Goal: Information Seeking & Learning: Learn about a topic

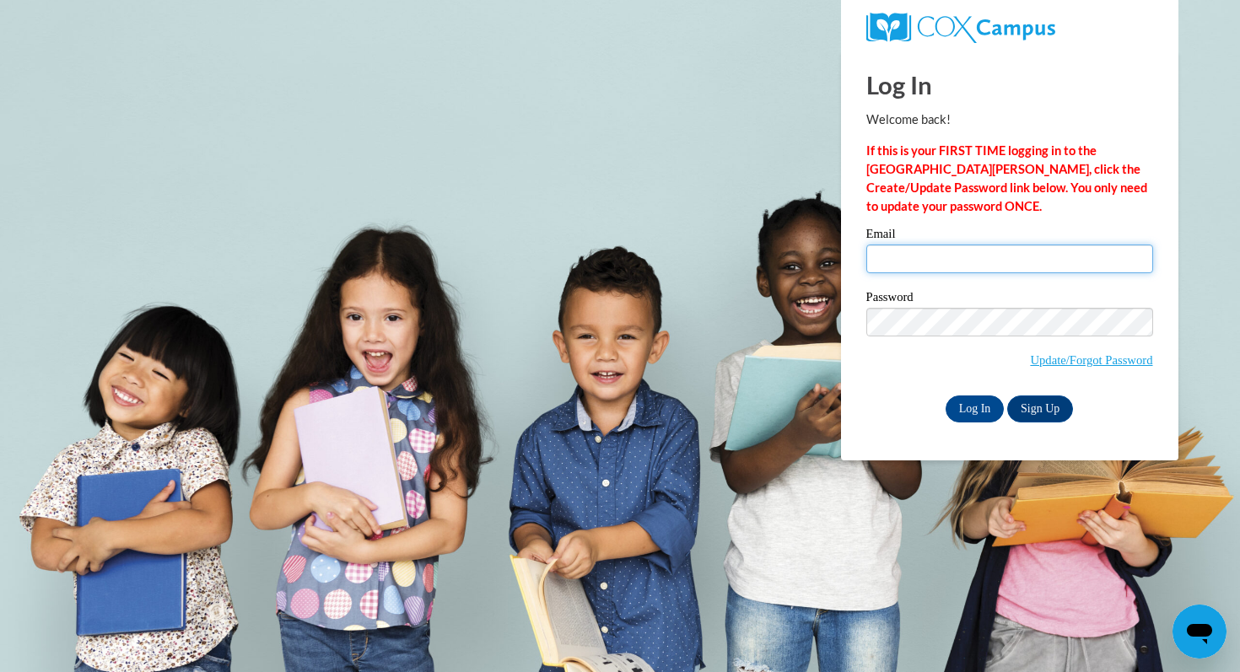
click at [931, 264] on input "Email" at bounding box center [1009, 259] width 287 height 29
type input "kkvanderveren@pulaskischools.org"
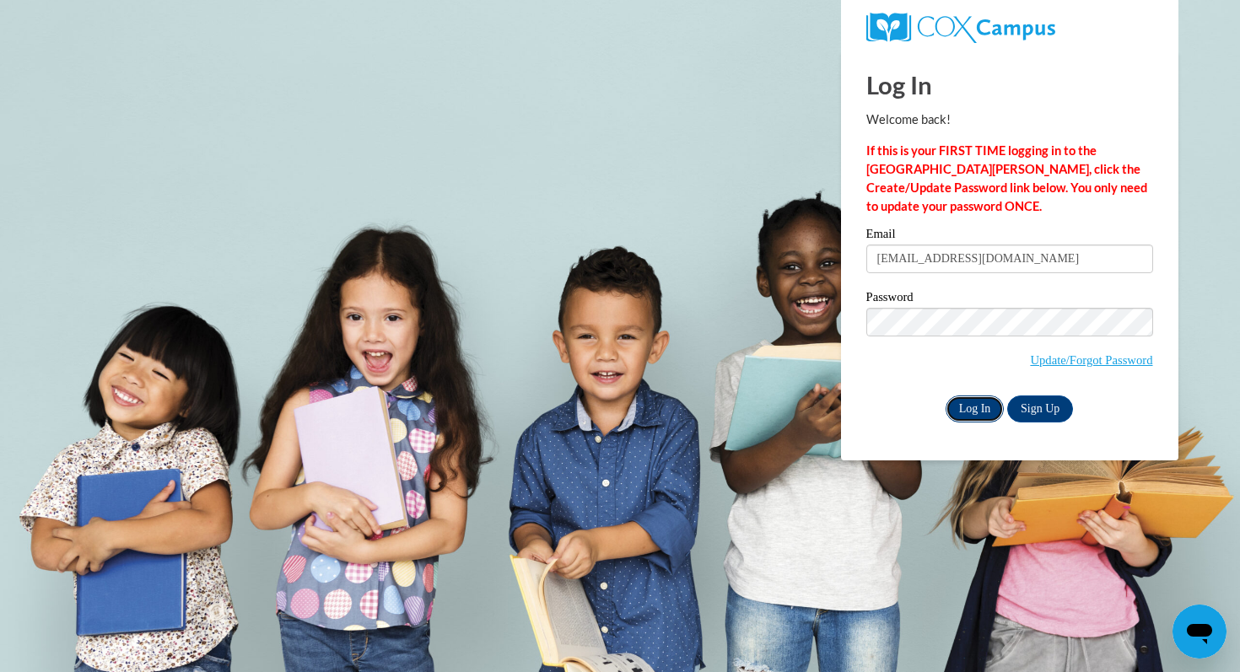
click at [960, 404] on input "Log In" at bounding box center [975, 409] width 59 height 27
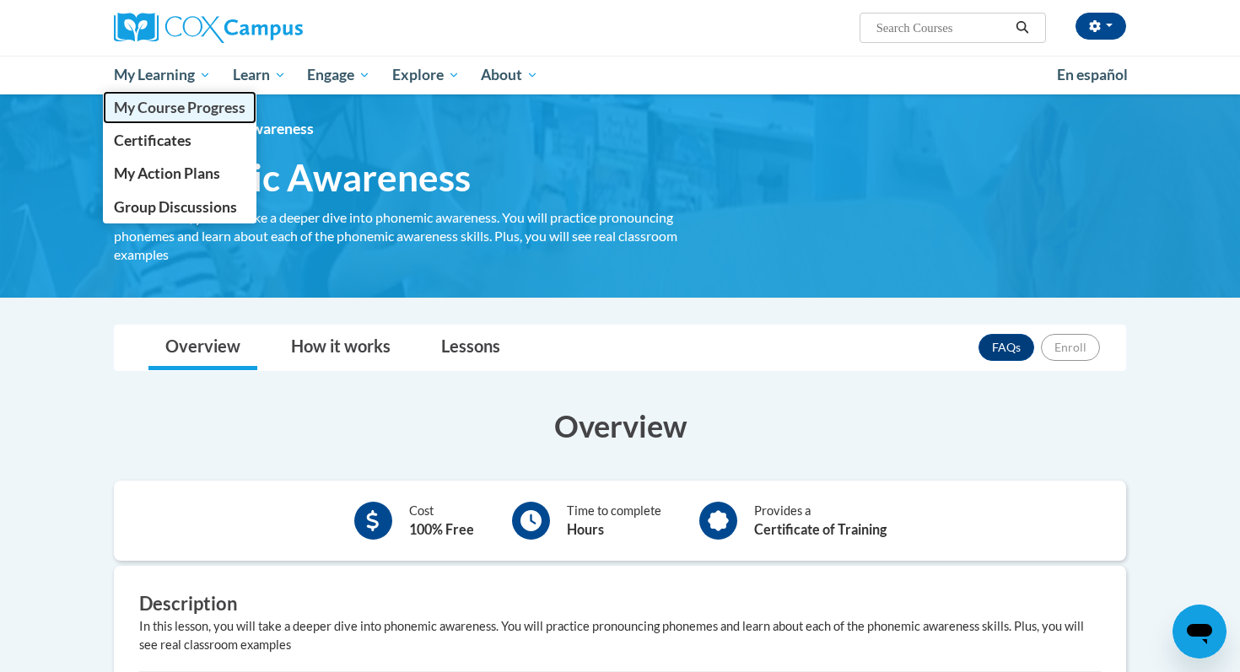
click at [159, 108] on span "My Course Progress" at bounding box center [180, 108] width 132 height 18
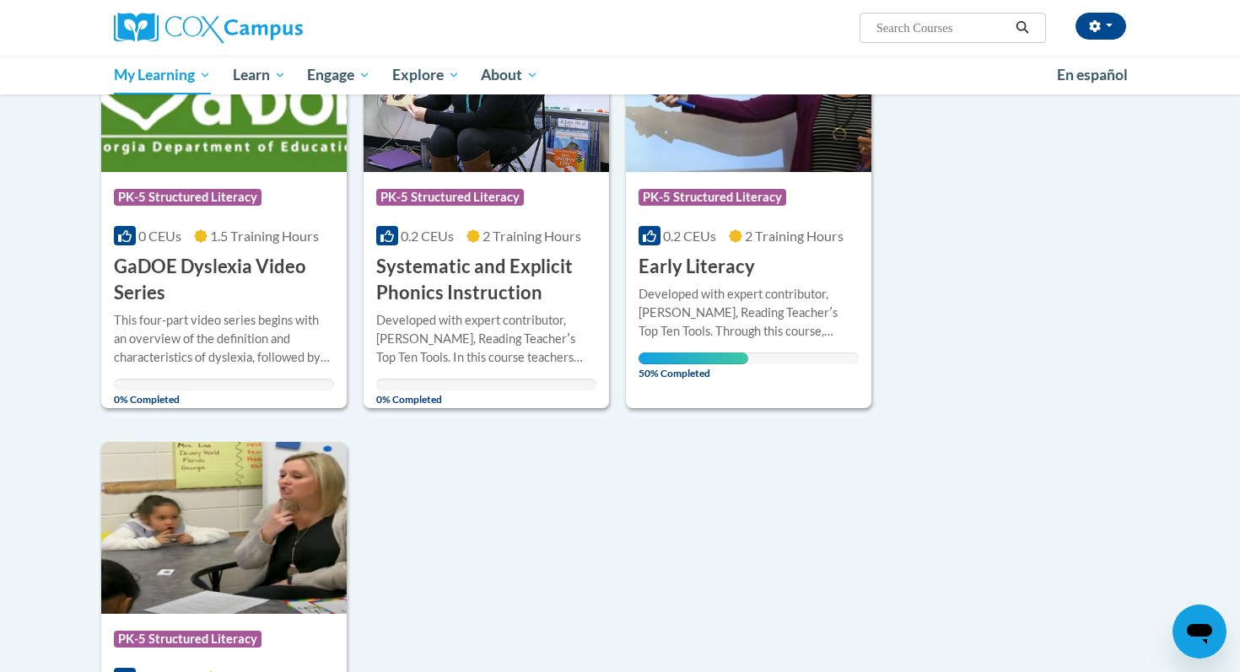
scroll to position [283, 0]
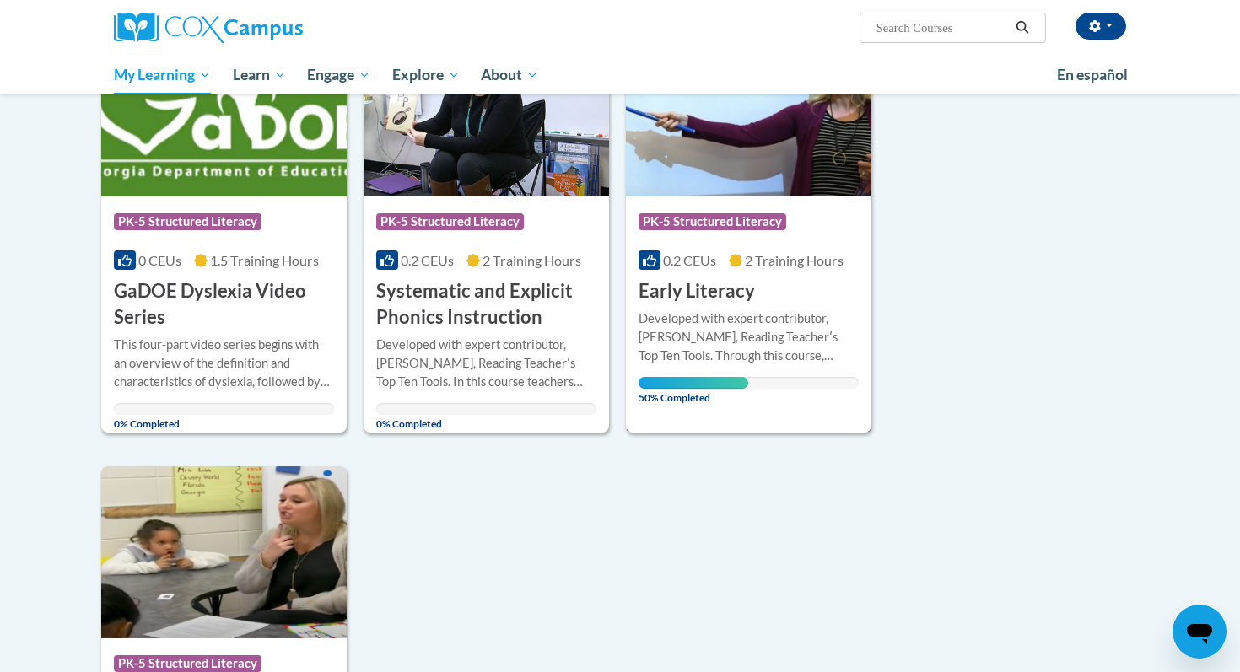
click at [777, 166] on img at bounding box center [748, 110] width 245 height 172
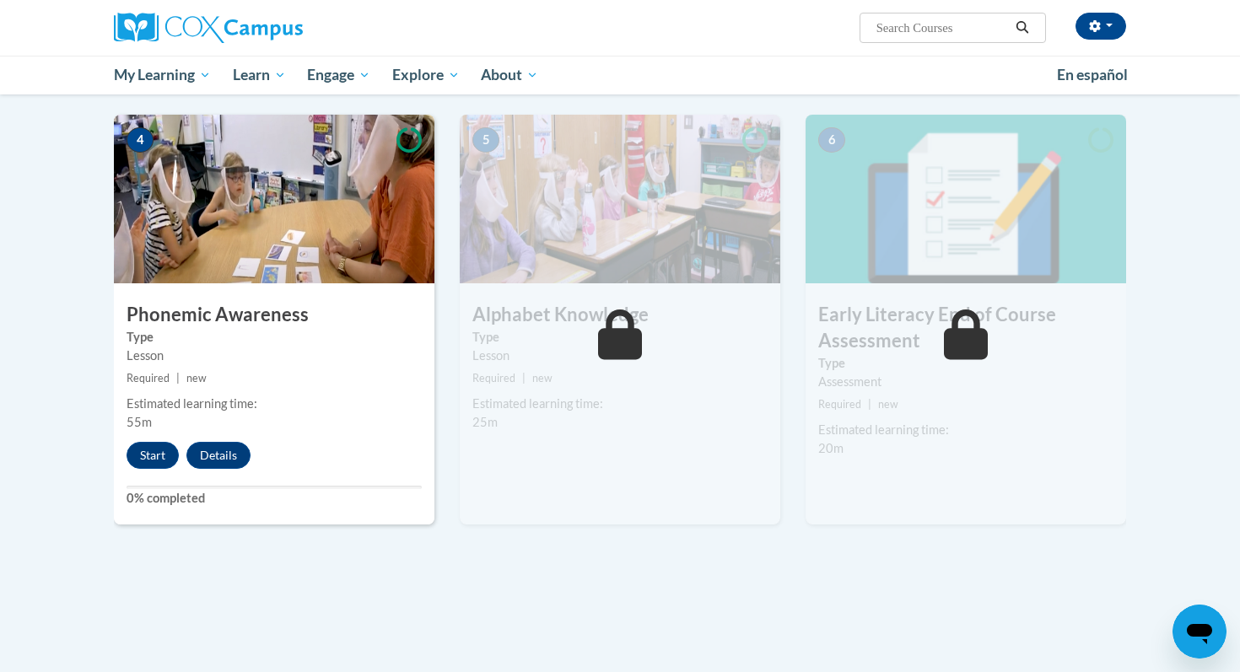
scroll to position [819, 0]
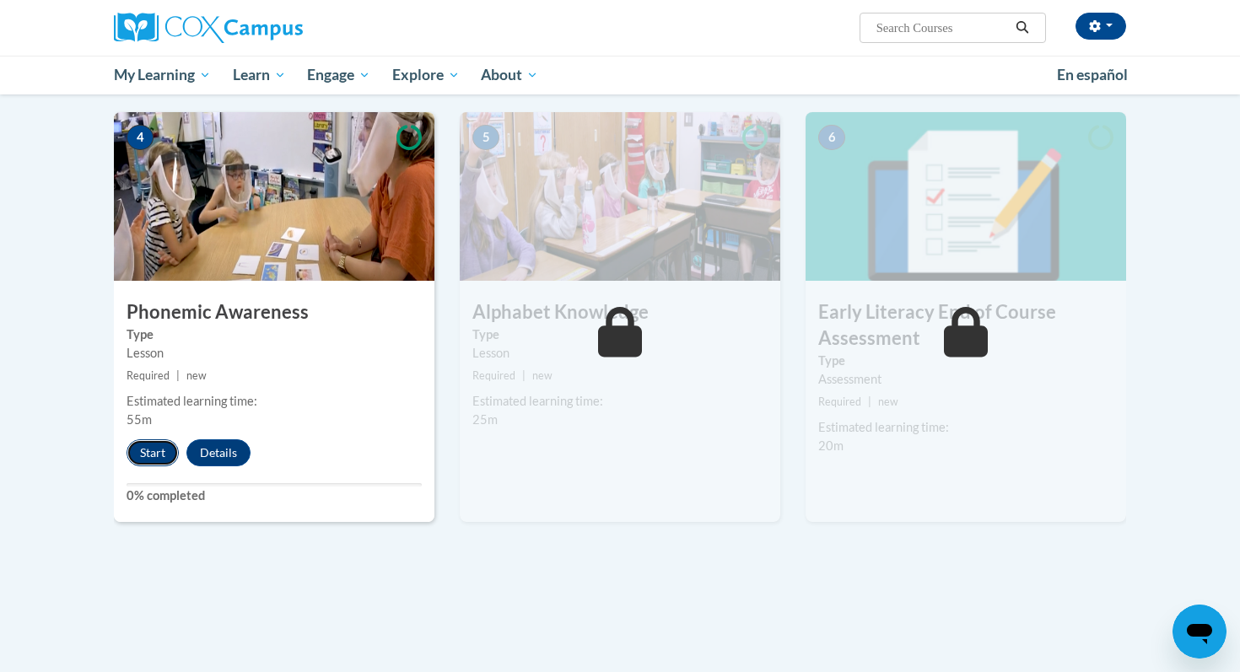
click at [157, 456] on button "Start" at bounding box center [153, 452] width 52 height 27
